Goal: Check status

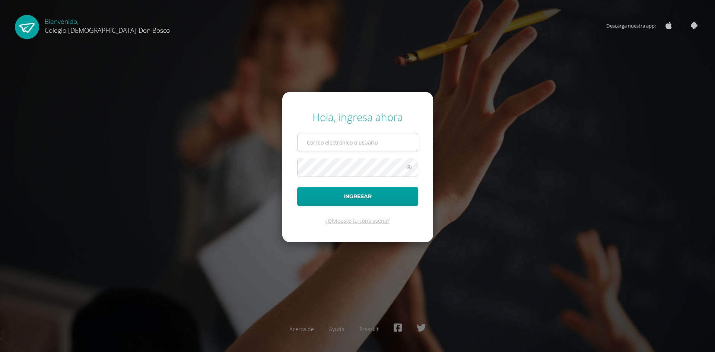
click at [366, 142] on input "text" at bounding box center [358, 142] width 120 height 18
type input "i.cruz.6cdb@gmail.com"
click at [297, 187] on button "Ingresar" at bounding box center [357, 196] width 121 height 19
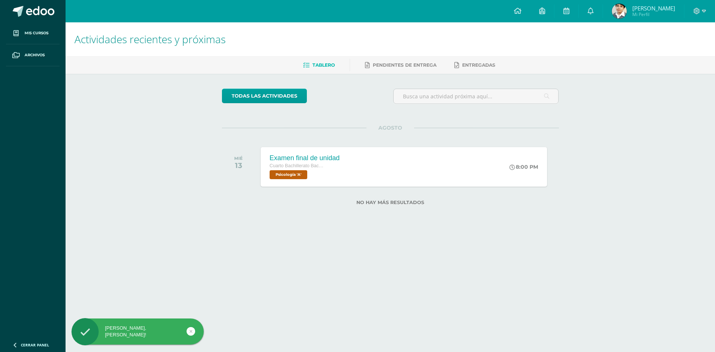
click at [632, 209] on div "Actividades recientes y próximas Tablero Pendientes de entrega Entregadas todas…" at bounding box center [391, 125] width 650 height 207
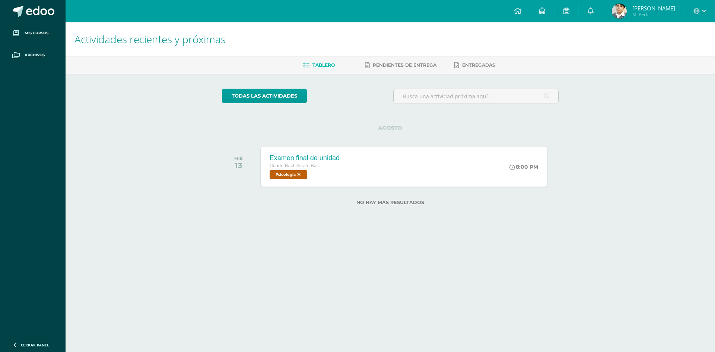
click at [627, 9] on img at bounding box center [619, 11] width 15 height 15
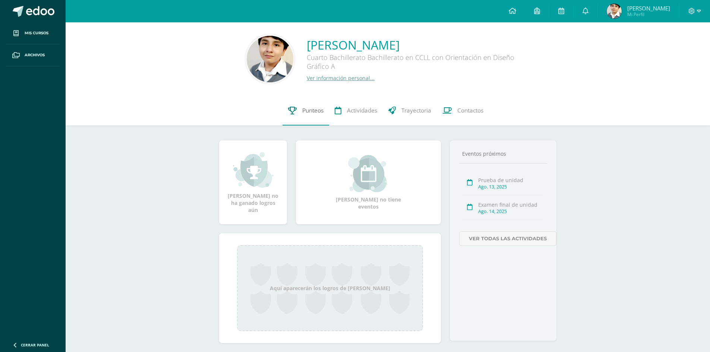
click at [305, 108] on span "Punteos" at bounding box center [312, 111] width 21 height 8
